Goal: Task Accomplishment & Management: Use online tool/utility

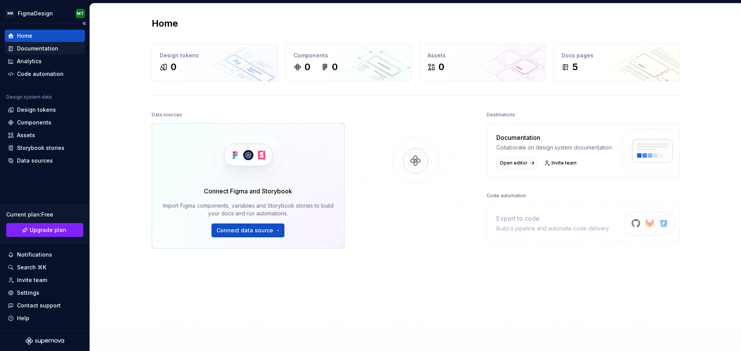
click at [52, 47] on div "Documentation" at bounding box center [37, 49] width 41 height 8
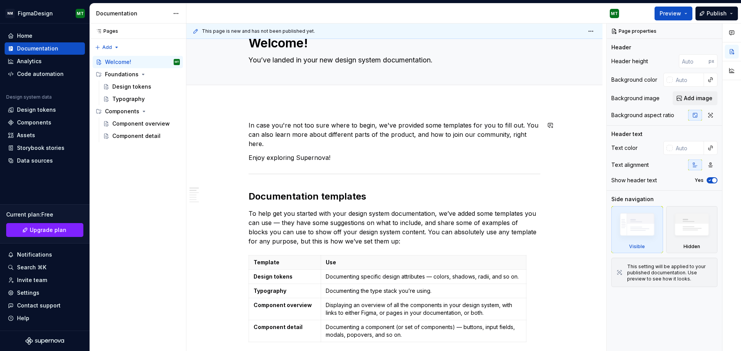
scroll to position [154, 0]
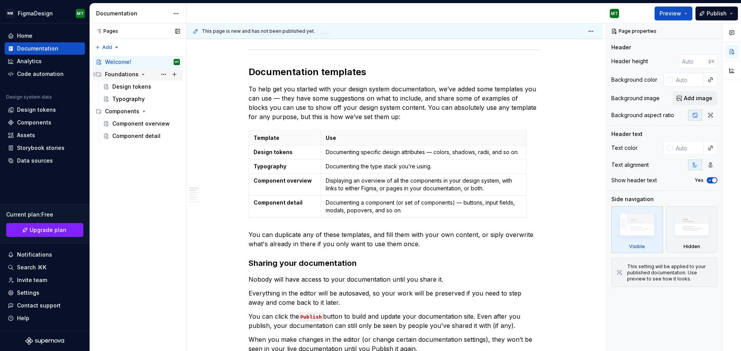
click at [123, 74] on div "Foundations" at bounding box center [122, 75] width 34 height 8
click at [122, 85] on div "Design tokens" at bounding box center [131, 87] width 39 height 8
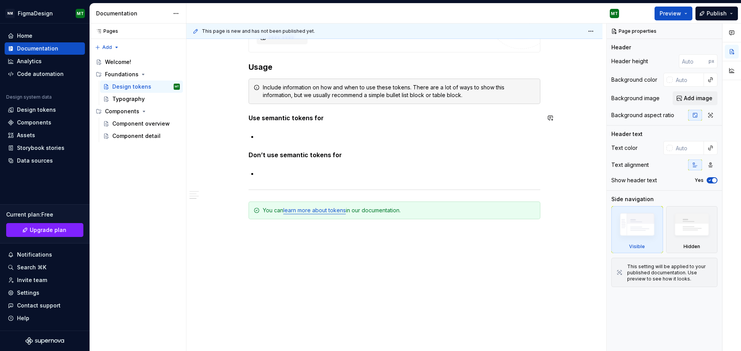
scroll to position [615, 0]
click at [131, 105] on div "Components" at bounding box center [138, 111] width 90 height 12
click at [131, 101] on div "Typography" at bounding box center [128, 99] width 32 height 8
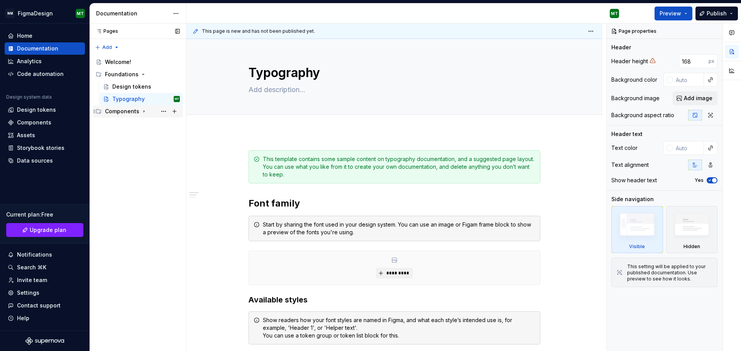
click at [130, 109] on div "Components" at bounding box center [122, 112] width 34 height 8
type textarea "*"
click at [48, 76] on div "Code automation" at bounding box center [40, 74] width 47 height 8
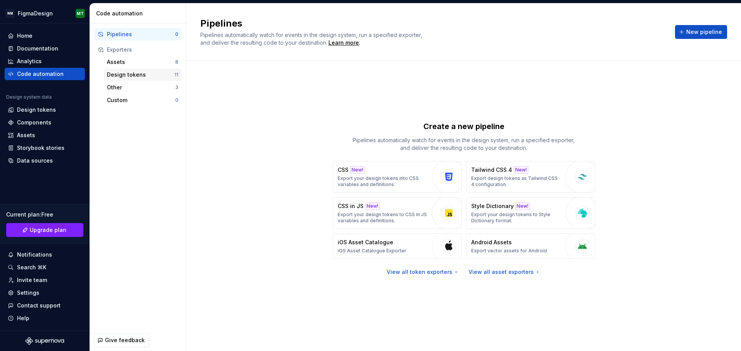
click at [133, 71] on div "Design tokens" at bounding box center [141, 75] width 68 height 8
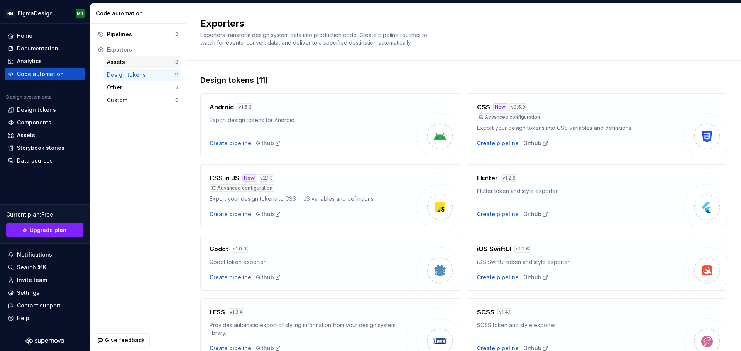
click at [123, 63] on div "Assets" at bounding box center [141, 62] width 68 height 8
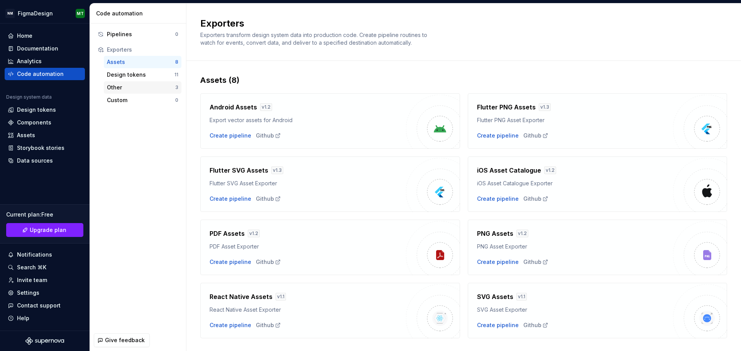
click at [121, 88] on div "Other" at bounding box center [141, 88] width 68 height 8
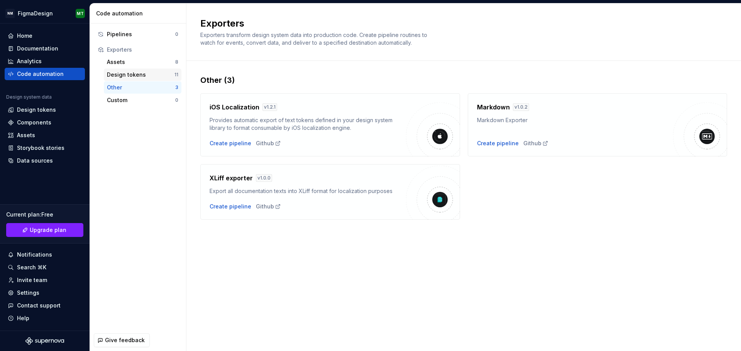
click at [122, 75] on div "Design tokens" at bounding box center [141, 75] width 68 height 8
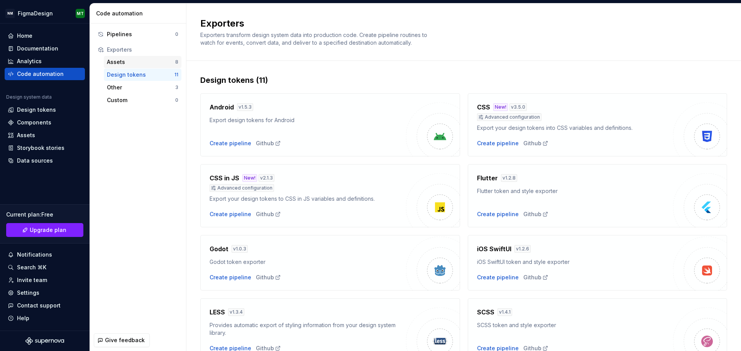
click at [123, 60] on div "Assets" at bounding box center [141, 62] width 68 height 8
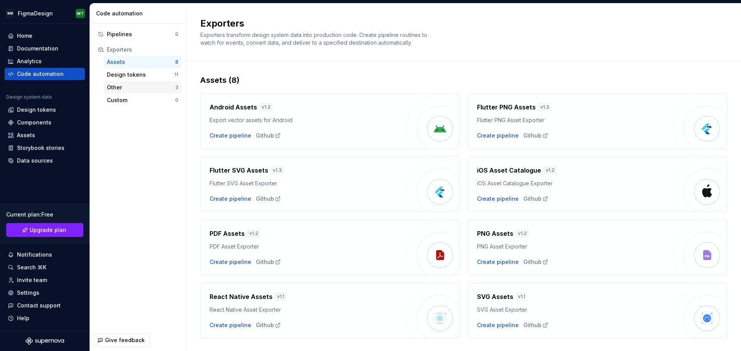
click at [119, 89] on div "Other" at bounding box center [141, 88] width 68 height 8
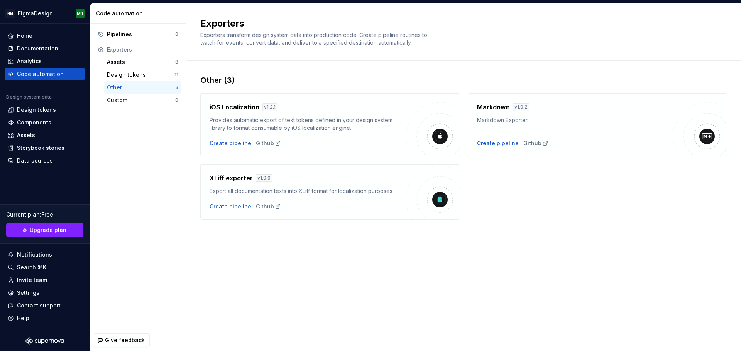
click at [120, 107] on div "Pipelines 0 Exporters Assets 8 Design tokens 11 Other 3 Custom 0" at bounding box center [138, 68] width 96 height 88
click at [132, 75] on div "Design tokens" at bounding box center [141, 75] width 68 height 8
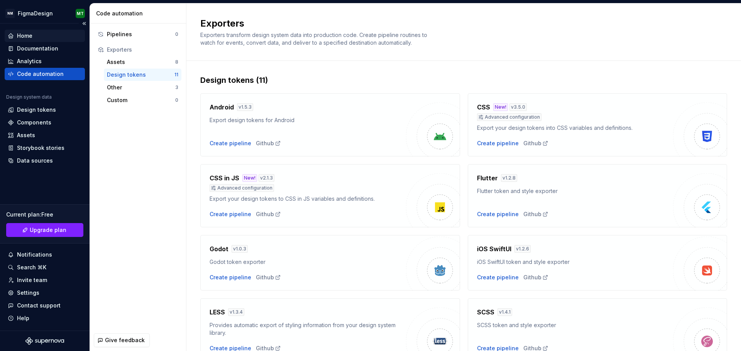
click at [31, 37] on div "Home" at bounding box center [24, 36] width 15 height 8
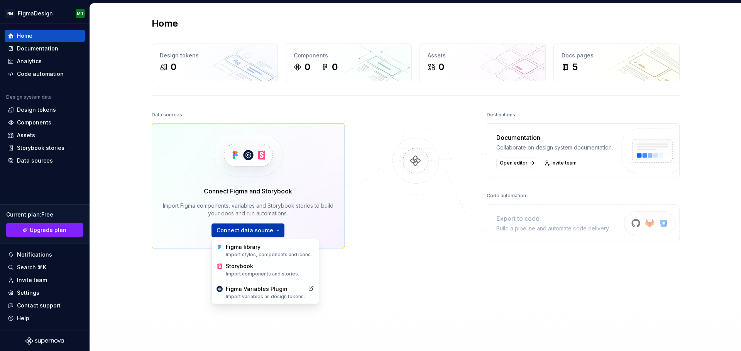
click at [273, 232] on html "NM FigmaDesign MT Home Documentation Analytics Code automation Design system da…" at bounding box center [370, 175] width 741 height 351
click at [272, 252] on div "Figma library Import styles, components and icons." at bounding box center [269, 250] width 88 height 15
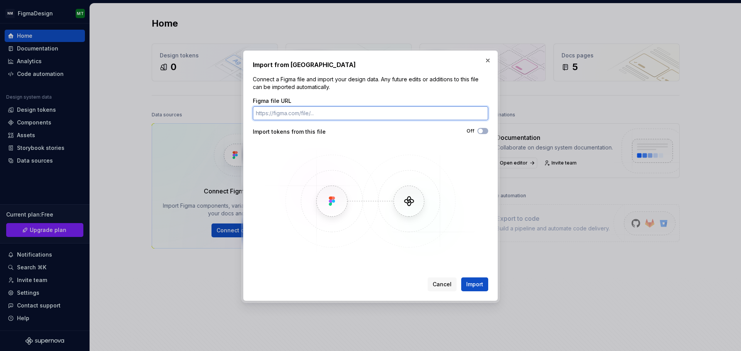
click at [325, 116] on input "Figma file URL" at bounding box center [370, 113] width 235 height 14
paste input "[URL][DOMAIN_NAME]"
type input "[URL][DOMAIN_NAME]"
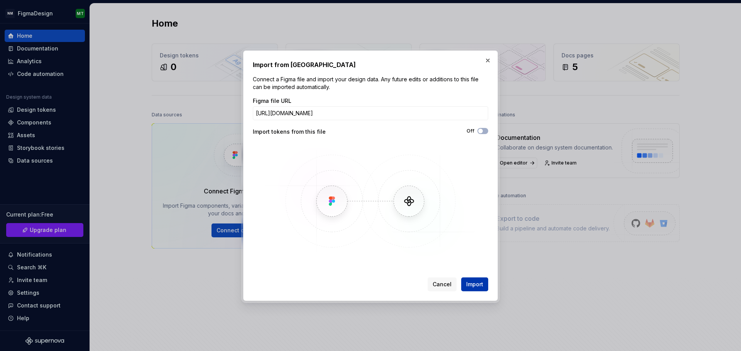
scroll to position [0, 0]
click at [476, 285] on span "Import" at bounding box center [474, 285] width 17 height 8
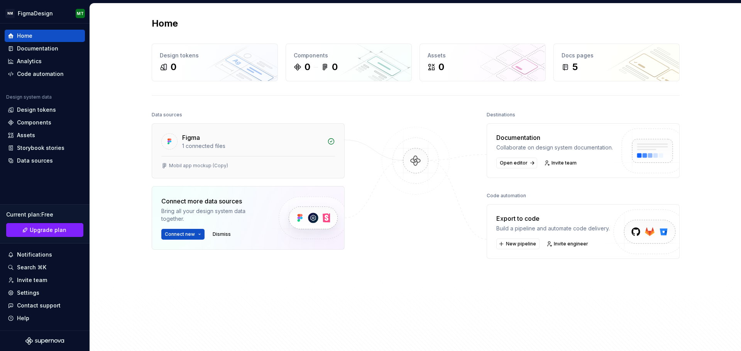
click at [211, 167] on div "Mobil app mockup (Copy)" at bounding box center [198, 166] width 59 height 6
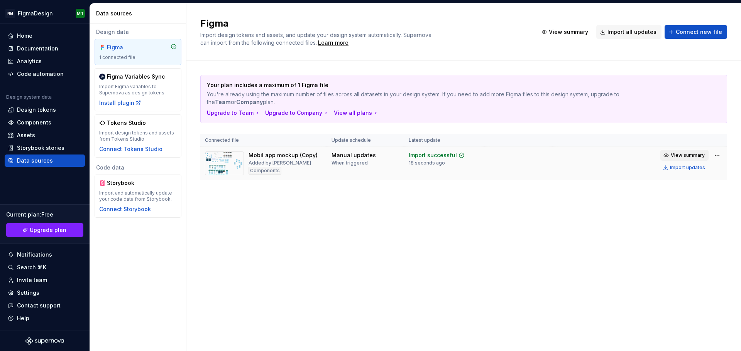
click at [693, 157] on span "View summary" at bounding box center [688, 155] width 34 height 6
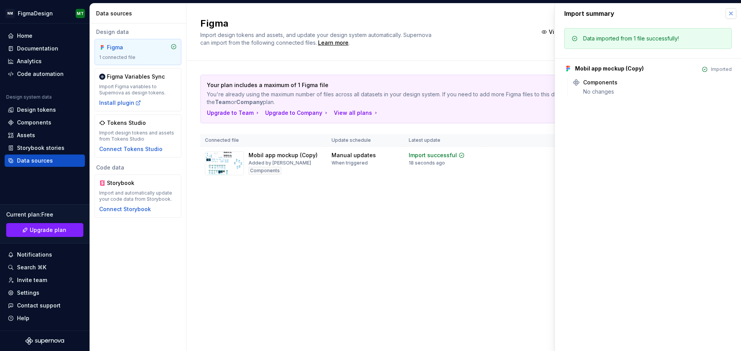
click at [730, 13] on button "button" at bounding box center [730, 13] width 11 height 11
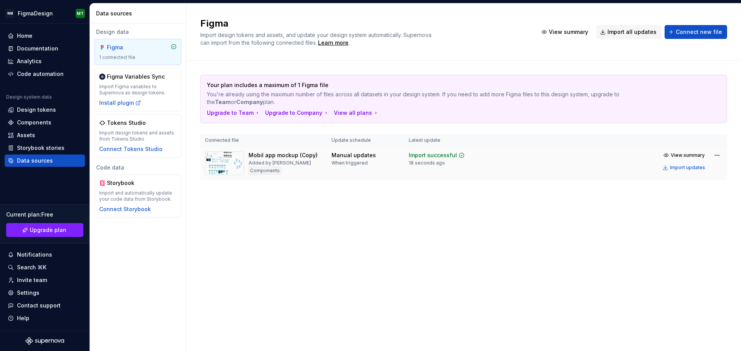
click at [218, 169] on img at bounding box center [224, 164] width 39 height 24
click at [716, 157] on html "NM FigmaDesign MT Home Documentation Analytics Code automation Design system da…" at bounding box center [370, 175] width 741 height 351
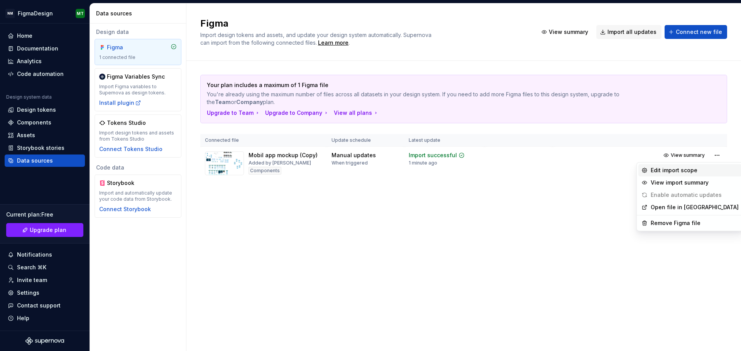
click at [683, 173] on div "Edit import scope" at bounding box center [694, 171] width 88 height 8
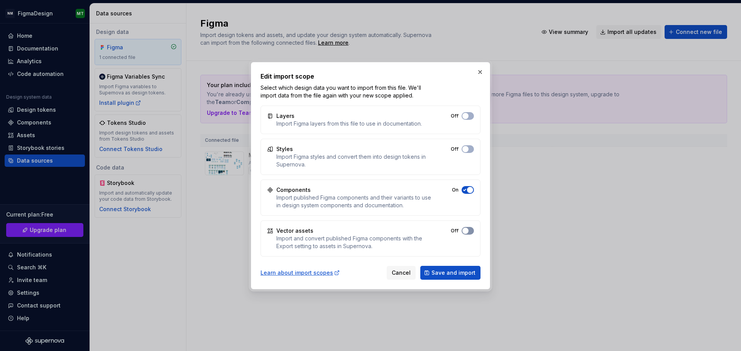
click at [471, 120] on button "Off" at bounding box center [467, 116] width 12 height 8
click at [465, 150] on span "button" at bounding box center [465, 149] width 6 height 6
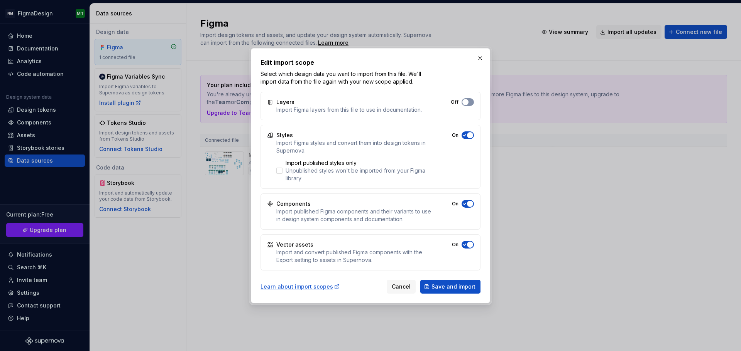
click at [469, 101] on button "Off" at bounding box center [467, 102] width 12 height 8
click at [458, 288] on span "Save and import" at bounding box center [453, 287] width 44 height 8
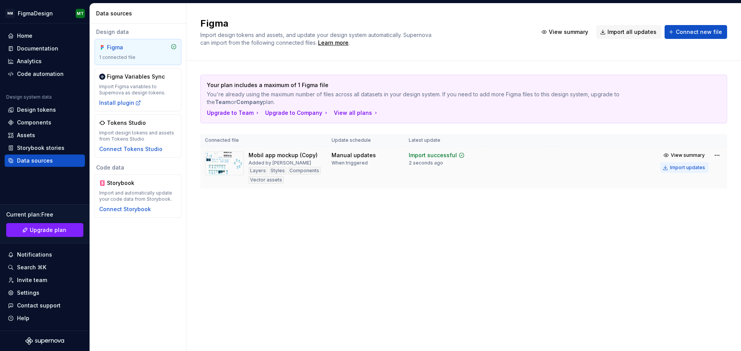
click at [687, 170] on div "Import updates" at bounding box center [687, 168] width 35 height 6
click at [720, 157] on html "NM FigmaDesign MT Home Documentation Analytics Code automation Design system da…" at bounding box center [370, 175] width 741 height 351
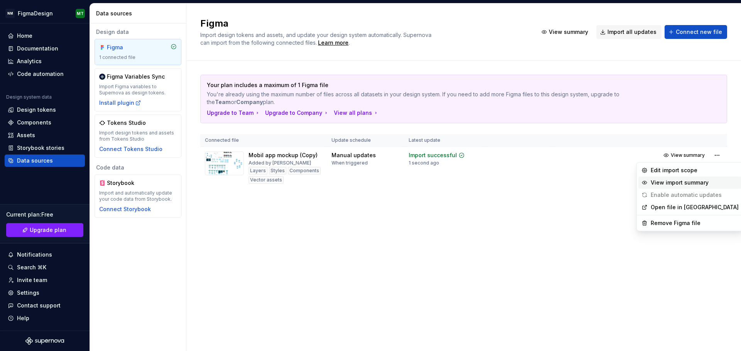
click at [694, 183] on div "View import summary" at bounding box center [694, 183] width 88 height 8
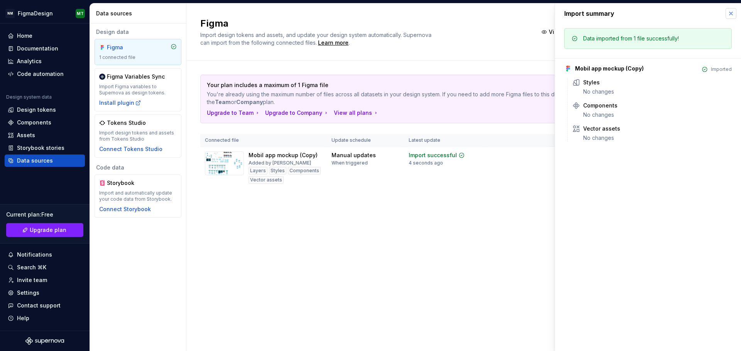
click at [729, 15] on button "button" at bounding box center [730, 13] width 11 height 11
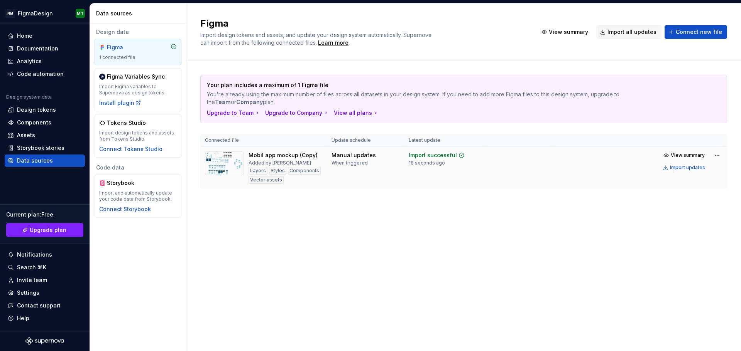
click at [224, 169] on img at bounding box center [224, 164] width 39 height 24
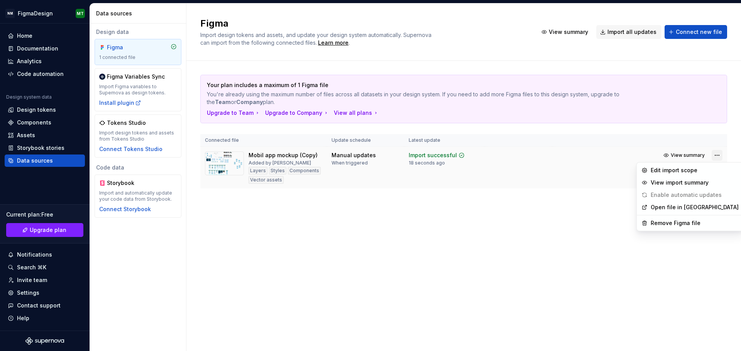
click at [716, 158] on html "NM FigmaDesign MT Home Documentation Analytics Code automation Design system da…" at bounding box center [370, 175] width 741 height 351
click at [700, 184] on div "View import summary" at bounding box center [694, 183] width 88 height 8
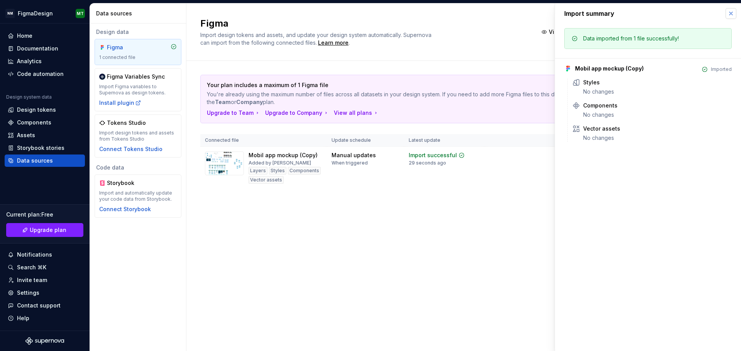
click at [731, 12] on button "button" at bounding box center [730, 13] width 11 height 11
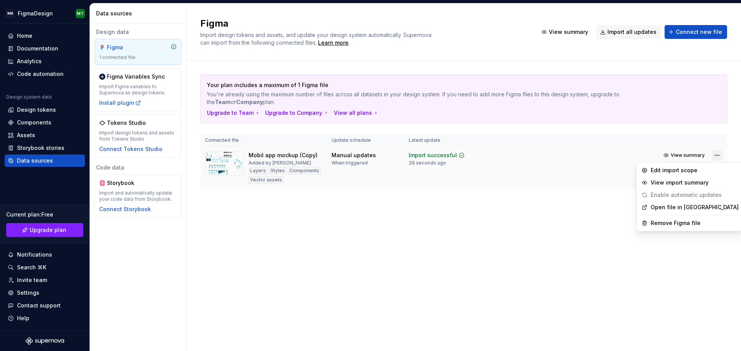
click at [716, 154] on html "NM FigmaDesign MT Home Documentation Analytics Code automation Design system da…" at bounding box center [370, 175] width 741 height 351
click at [693, 211] on div "Open file in [GEOGRAPHIC_DATA]" at bounding box center [689, 207] width 103 height 12
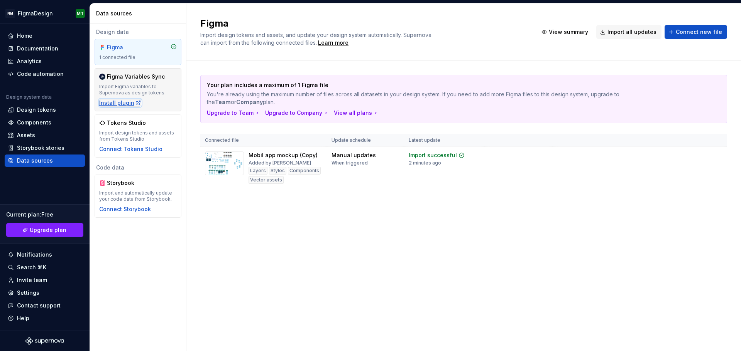
click at [116, 105] on div "Install plugin" at bounding box center [120, 103] width 42 height 8
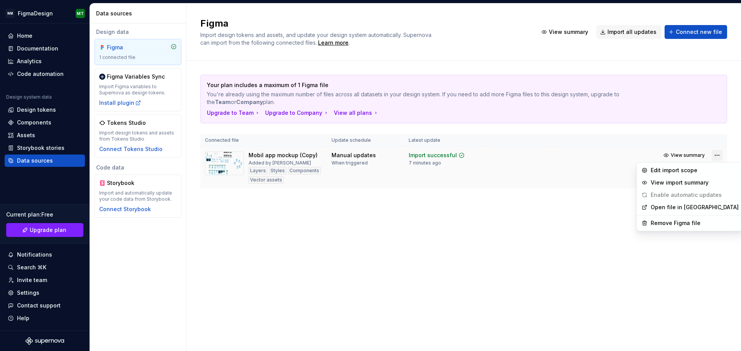
click at [719, 157] on html "NM FigmaDesign MT Home Documentation Analytics Code automation Design system da…" at bounding box center [370, 175] width 741 height 351
click at [694, 221] on div "Remove Figma file" at bounding box center [694, 224] width 88 height 8
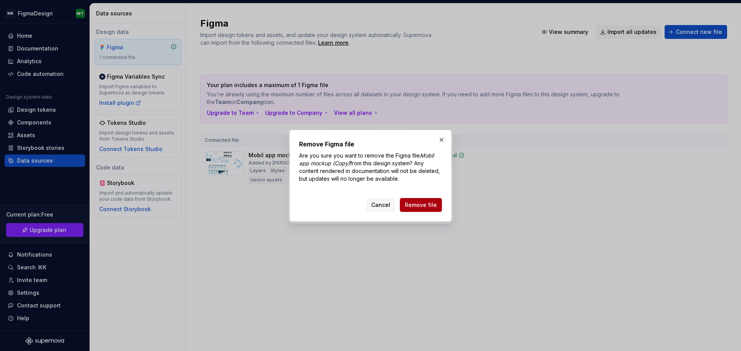
click at [424, 207] on span "Remove file" at bounding box center [421, 205] width 32 height 8
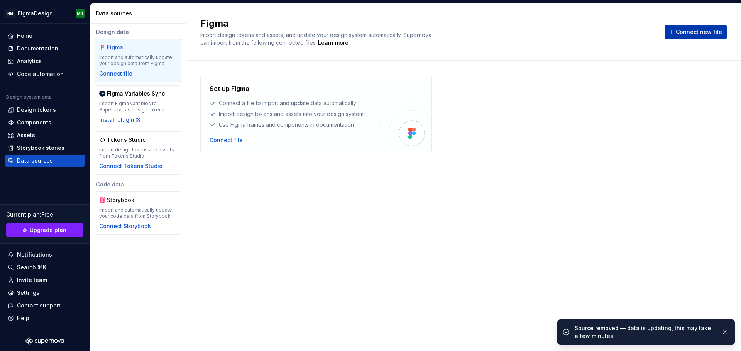
click at [696, 35] on span "Connect new file" at bounding box center [699, 32] width 46 height 8
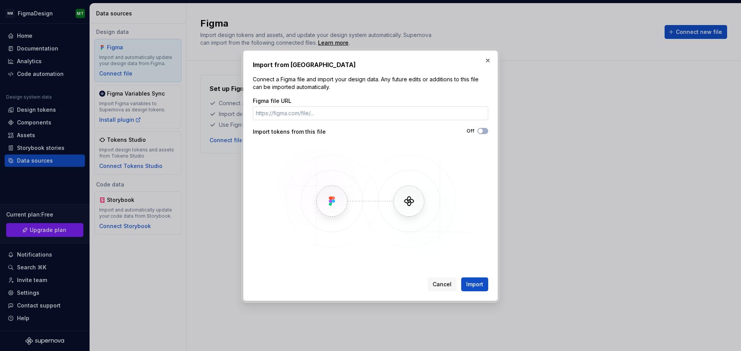
click at [377, 115] on input "Figma file URL" at bounding box center [370, 113] width 235 height 14
type input "[URL][DOMAIN_NAME]"
click at [475, 283] on span "Import" at bounding box center [474, 285] width 17 height 8
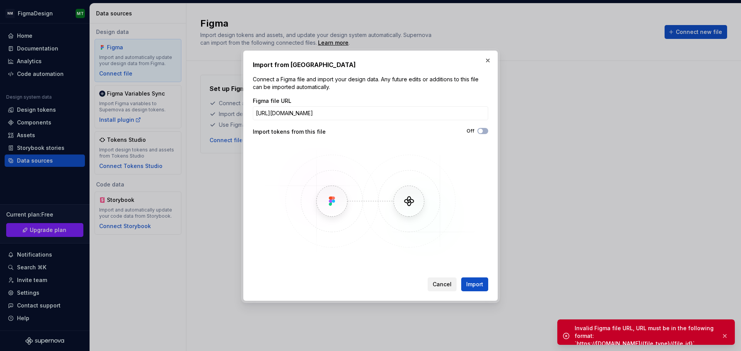
click at [452, 281] on button "Cancel" at bounding box center [441, 285] width 29 height 14
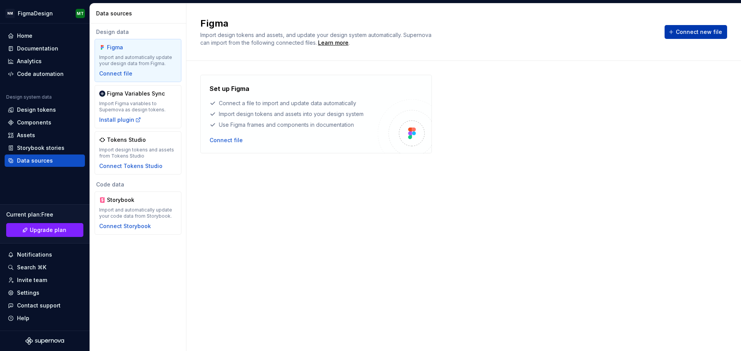
click at [682, 32] on span "Connect new file" at bounding box center [699, 32] width 46 height 8
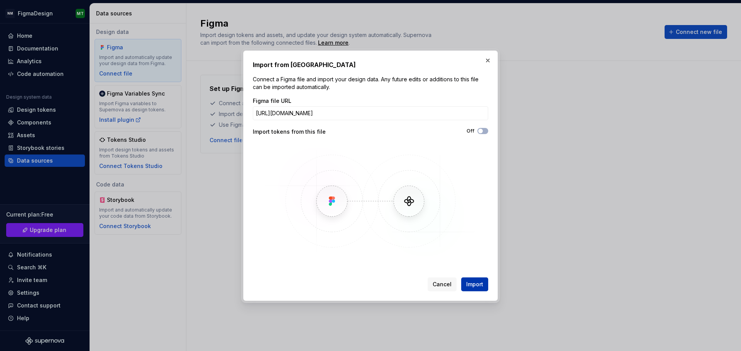
click at [470, 287] on span "Import" at bounding box center [474, 285] width 17 height 8
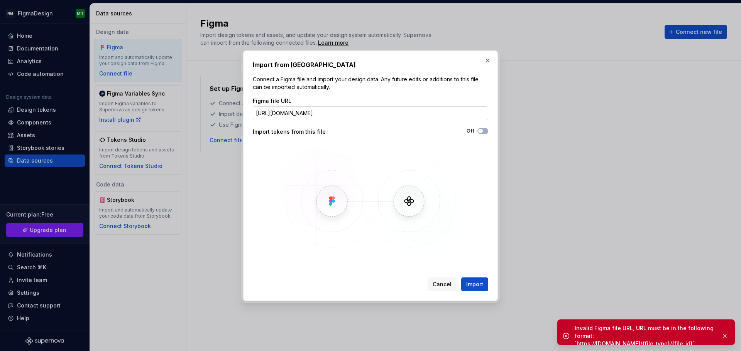
click at [425, 115] on input "[URL][DOMAIN_NAME]" at bounding box center [370, 113] width 235 height 14
paste input "design"
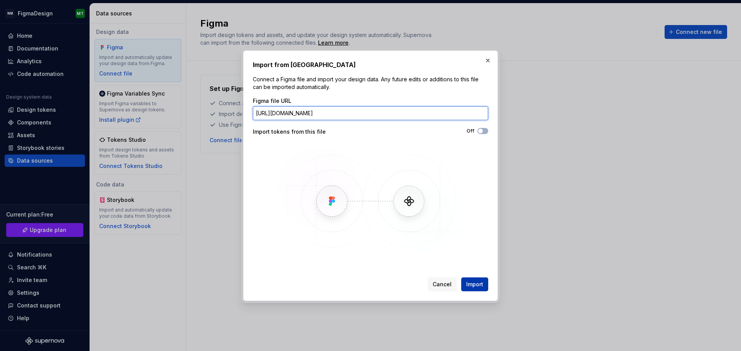
type input "[URL][DOMAIN_NAME]"
click at [483, 283] on button "Import" at bounding box center [474, 285] width 27 height 14
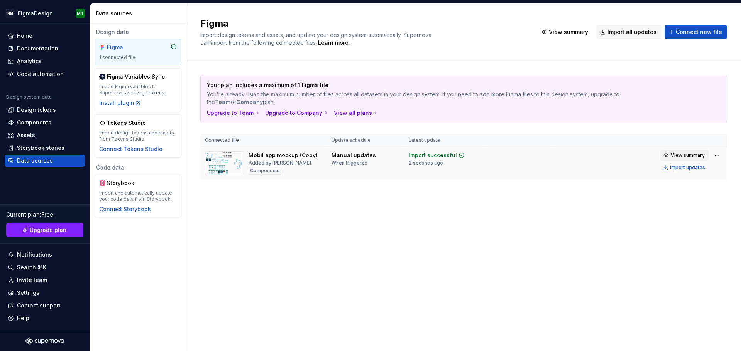
click at [696, 155] on span "View summary" at bounding box center [688, 155] width 34 height 6
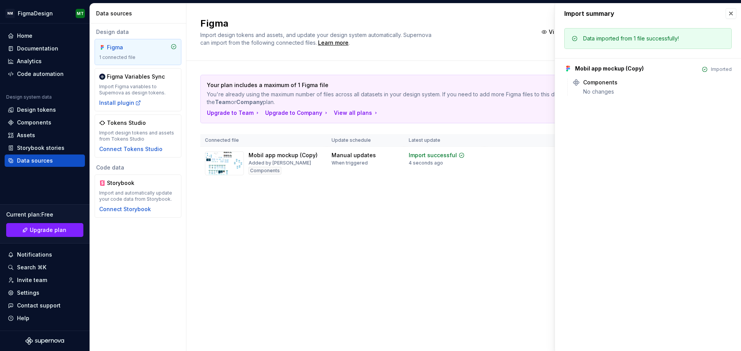
click at [725, 72] on div "Imported" at bounding box center [721, 69] width 21 height 6
click at [729, 13] on button "button" at bounding box center [730, 13] width 11 height 11
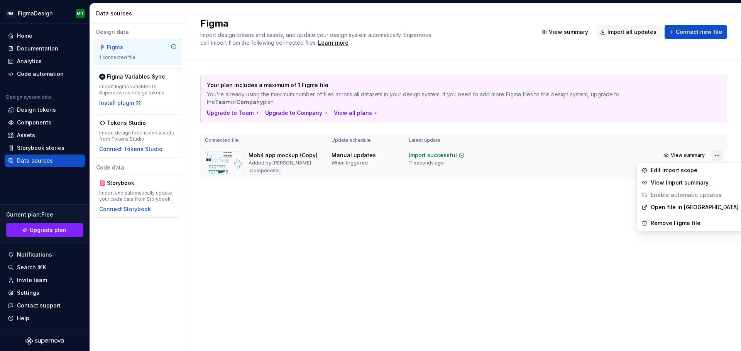
click at [715, 157] on html "NM FigmaDesign MT Home Documentation Analytics Code automation Design system da…" at bounding box center [370, 175] width 741 height 351
click at [679, 208] on link "Open file in [GEOGRAPHIC_DATA]" at bounding box center [694, 208] width 88 height 8
